Goal: Book appointment/travel/reservation

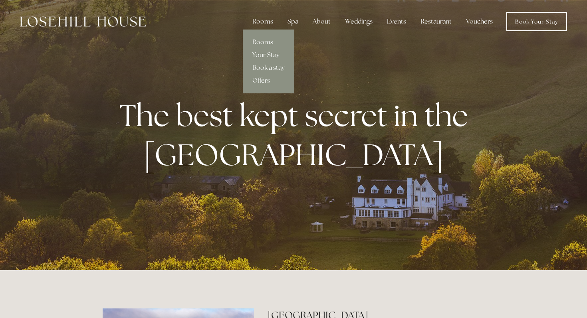
click at [261, 42] on link "Rooms" at bounding box center [268, 42] width 51 height 13
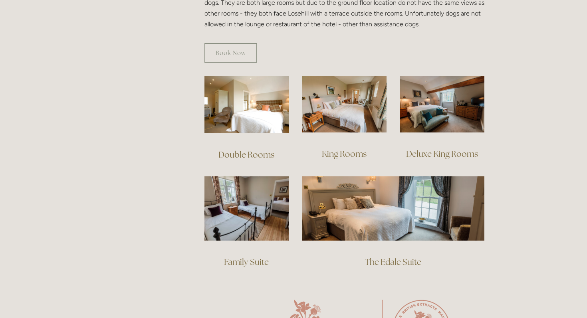
scroll to position [511, 0]
click at [245, 149] on link "Double Rooms" at bounding box center [246, 154] width 56 height 11
